Goal: Task Accomplishment & Management: Manage account settings

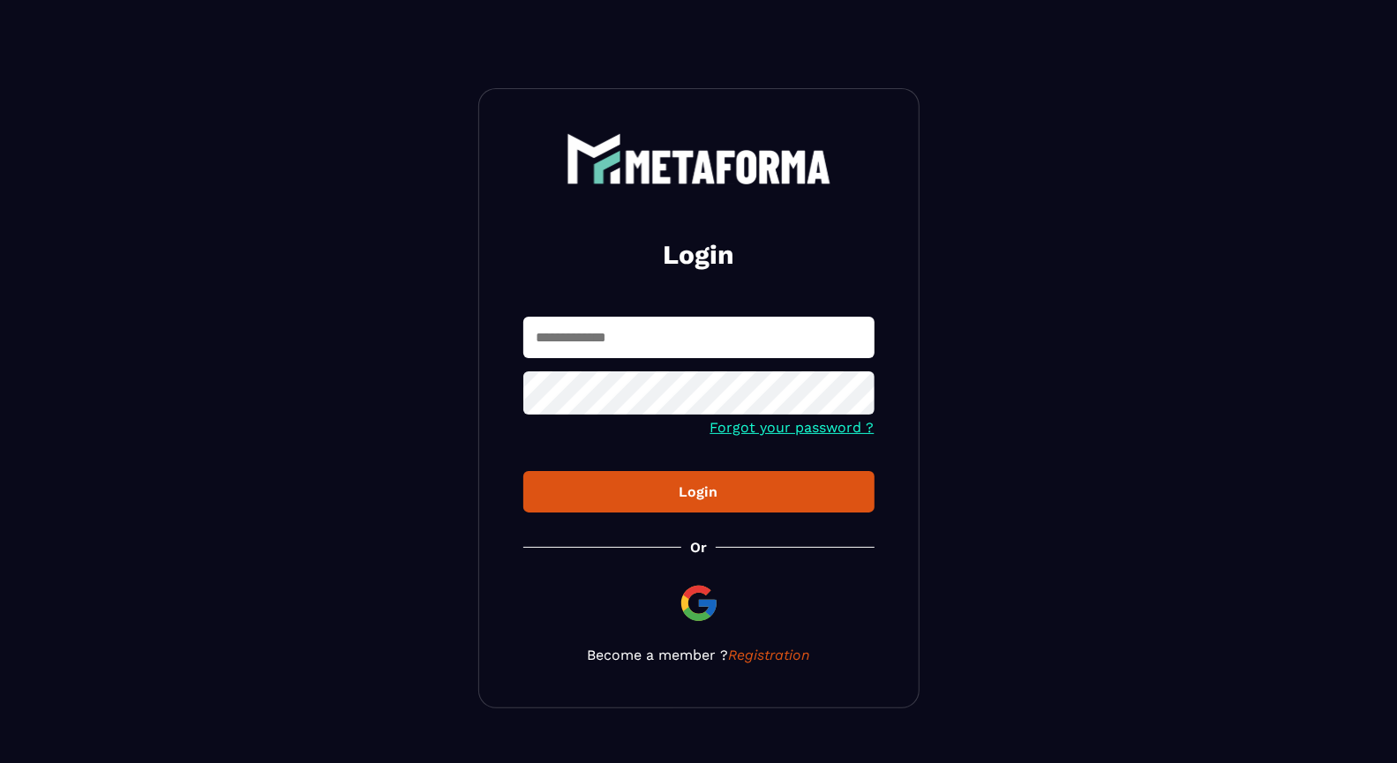
click at [666, 289] on div "Login Forgot your password ? Login Or Become a member ? Registration" at bounding box center [698, 398] width 441 height 620
click at [665, 343] on input "text" at bounding box center [698, 337] width 351 height 41
type input "**********"
click at [660, 492] on div "Login" at bounding box center [699, 492] width 323 height 17
